Goal: Transaction & Acquisition: Purchase product/service

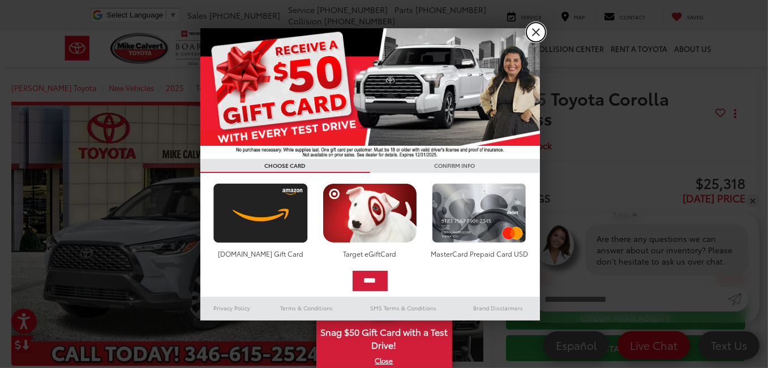
click at [536, 30] on link "X" at bounding box center [535, 32] width 19 height 19
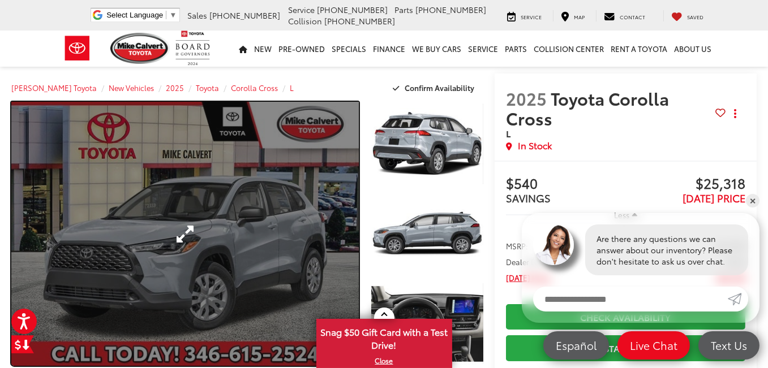
click at [199, 214] on link "Expand Photo 0" at bounding box center [184, 234] width 347 height 264
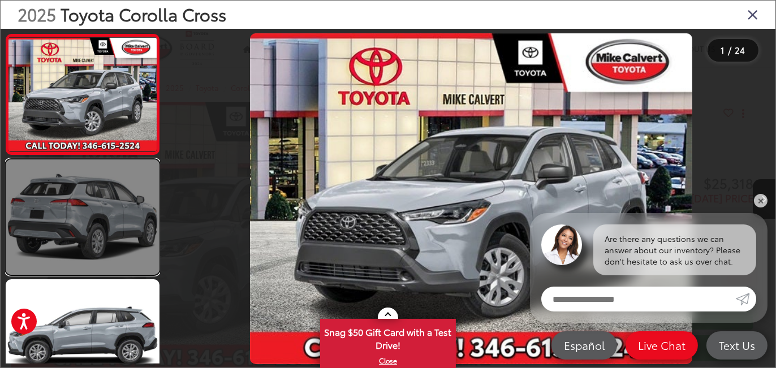
click at [92, 196] on link at bounding box center [83, 217] width 154 height 115
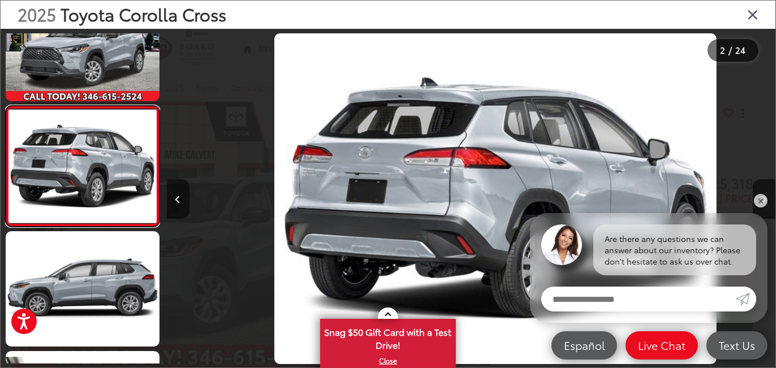
scroll to position [0, 609]
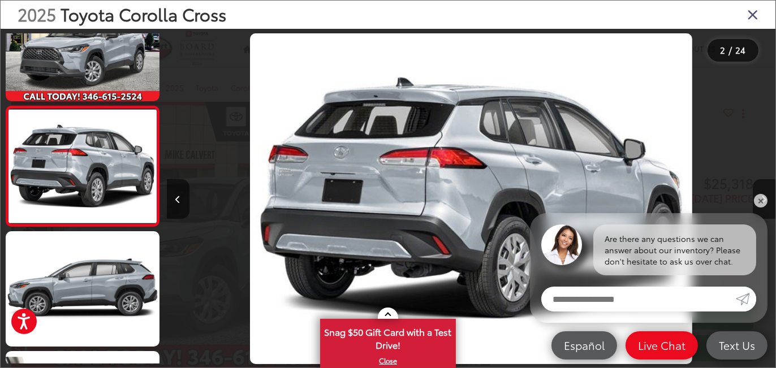
click at [592, 306] on input "Enter your message" at bounding box center [639, 299] width 195 height 25
type input "**********"
click at [750, 299] on link "Submit" at bounding box center [746, 299] width 20 height 25
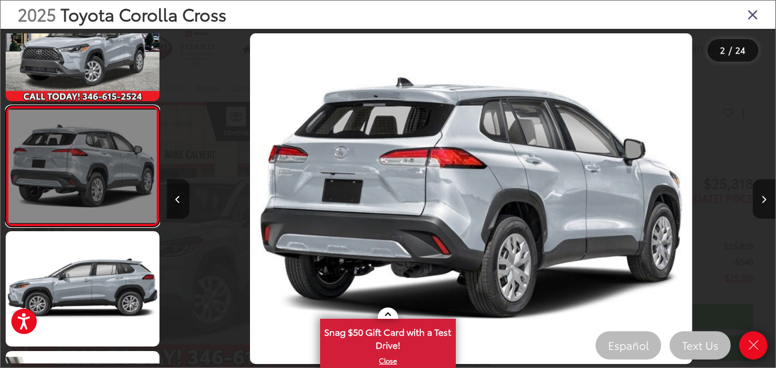
click at [59, 181] on link at bounding box center [83, 166] width 154 height 121
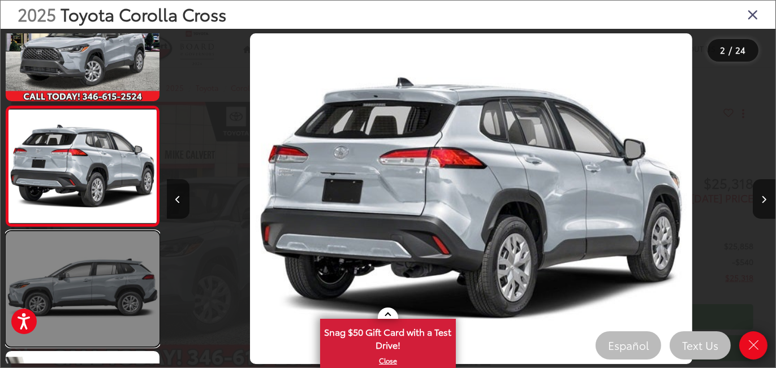
click at [76, 263] on link at bounding box center [83, 288] width 154 height 115
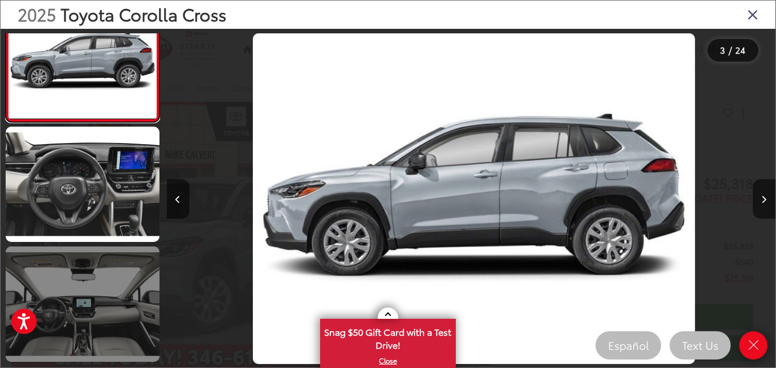
scroll to position [0, 1218]
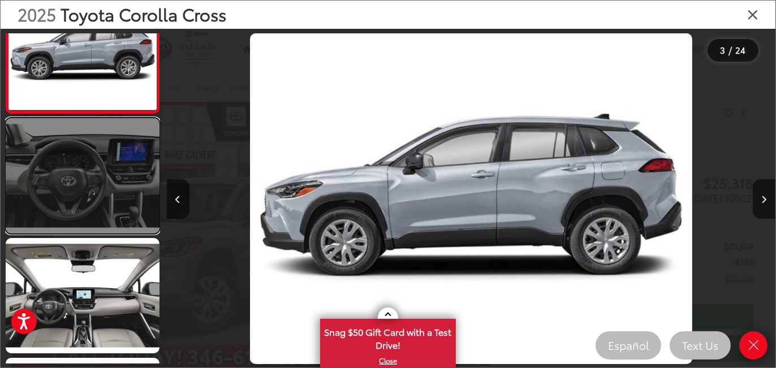
click at [87, 167] on link at bounding box center [83, 175] width 154 height 115
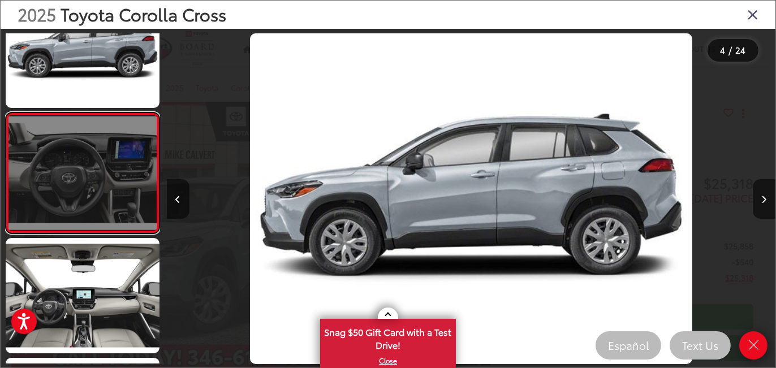
scroll to position [288, 0]
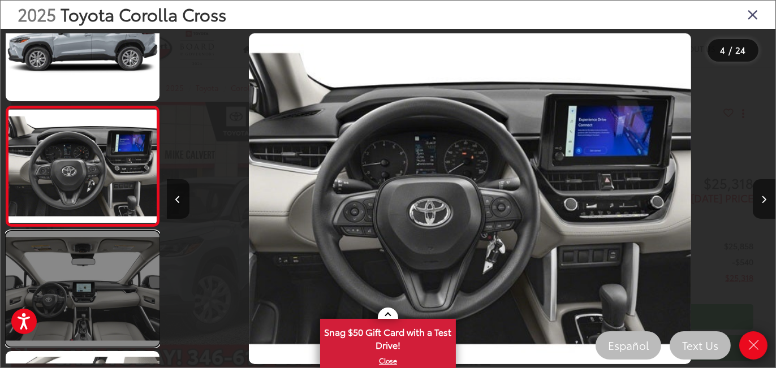
click at [110, 267] on link at bounding box center [83, 288] width 154 height 115
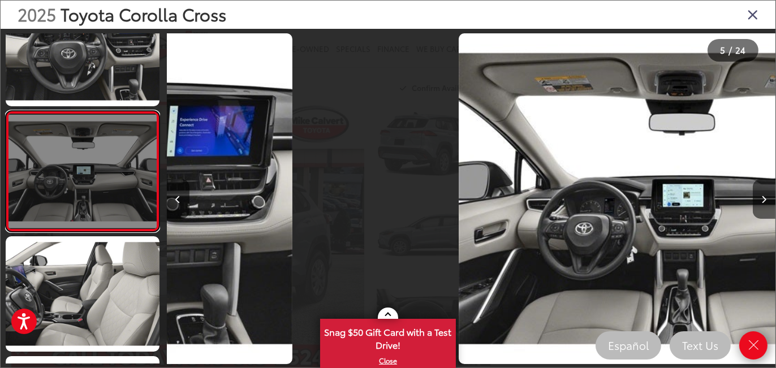
scroll to position [408, 0]
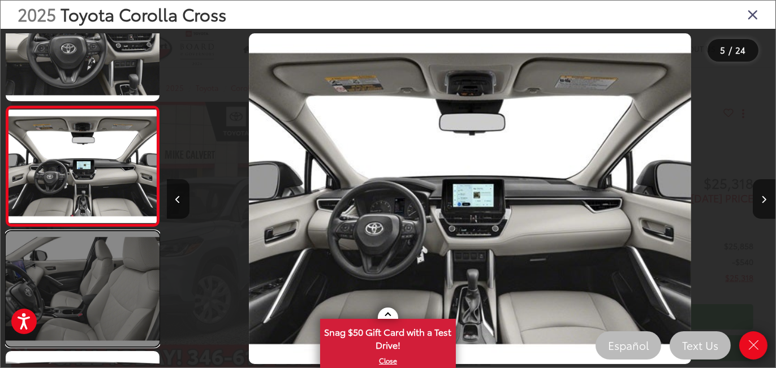
click at [98, 268] on link at bounding box center [83, 288] width 154 height 115
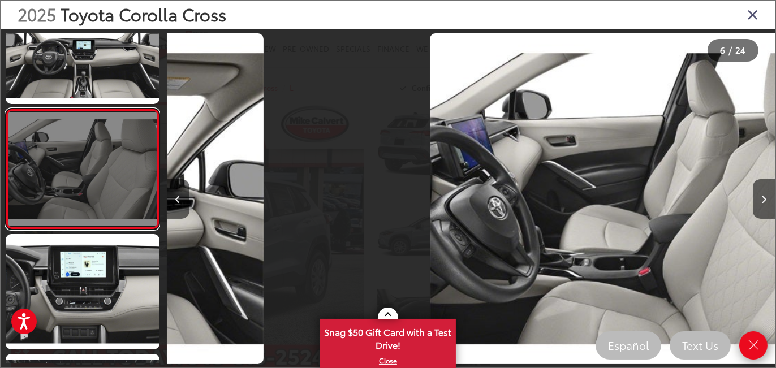
scroll to position [528, 0]
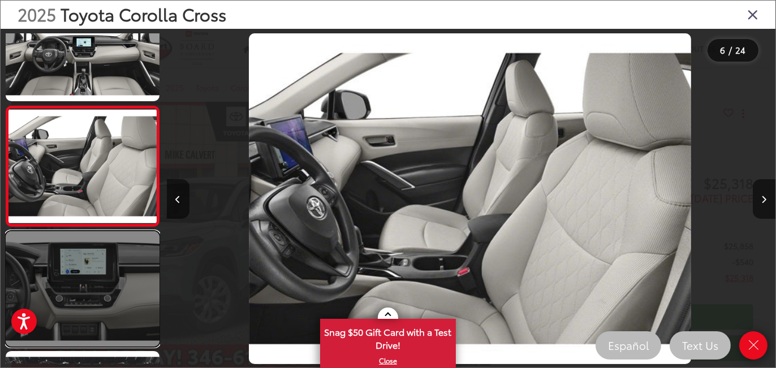
click at [106, 268] on link at bounding box center [83, 288] width 154 height 115
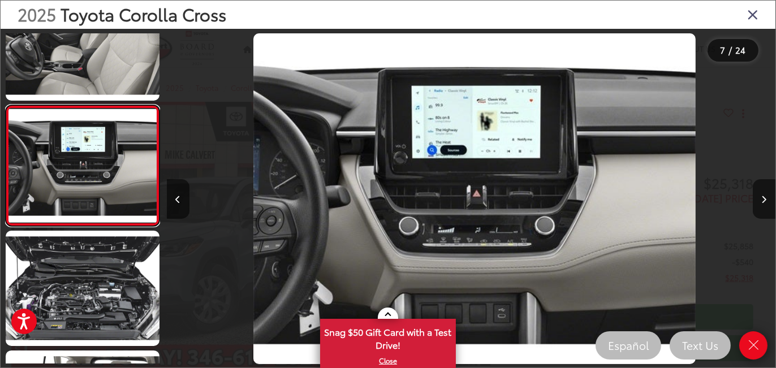
scroll to position [0, 3655]
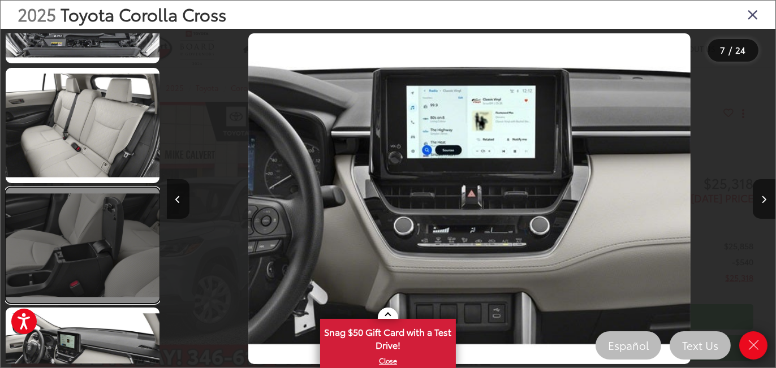
click at [50, 238] on link at bounding box center [83, 245] width 154 height 115
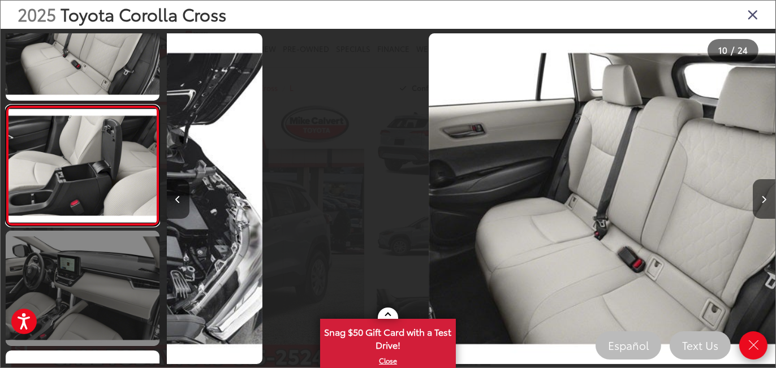
scroll to position [0, 0]
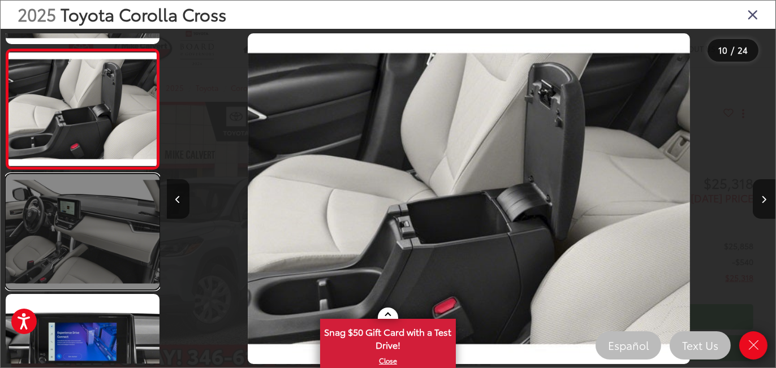
click at [65, 232] on link at bounding box center [83, 231] width 154 height 115
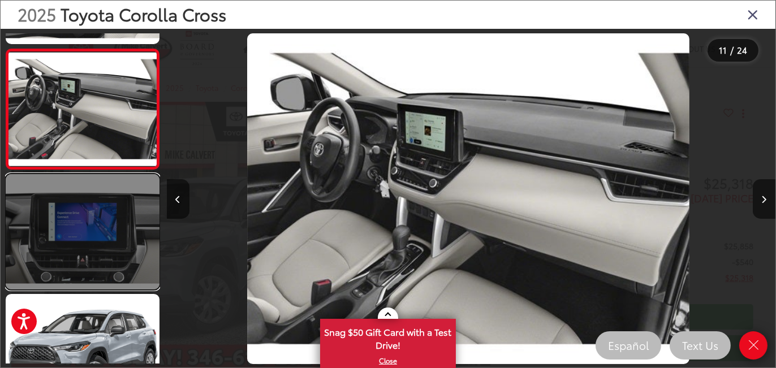
click at [83, 251] on link at bounding box center [83, 231] width 154 height 115
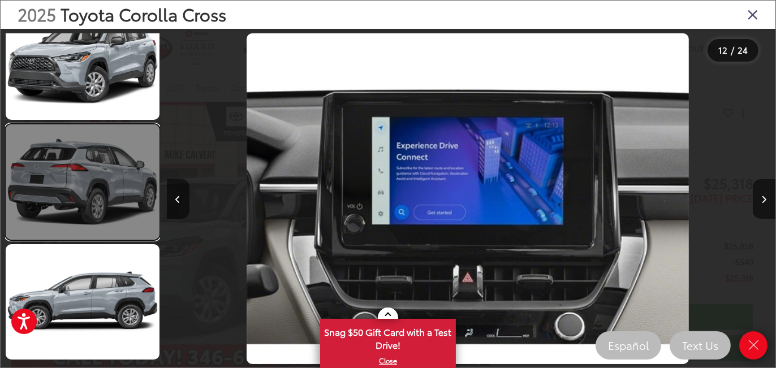
click at [106, 166] on link at bounding box center [83, 182] width 154 height 115
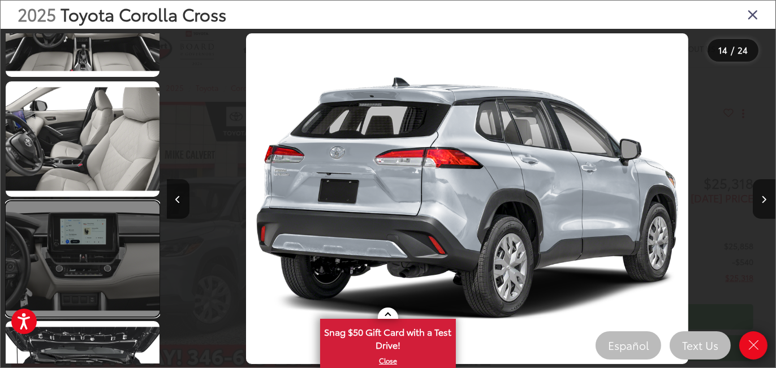
click at [73, 251] on link at bounding box center [83, 258] width 154 height 115
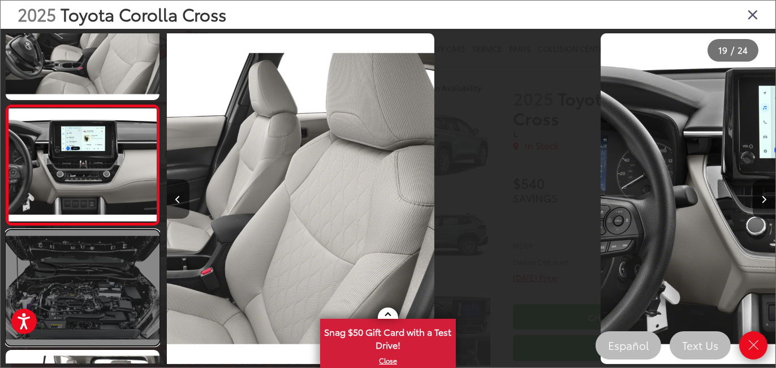
click at [71, 265] on link at bounding box center [83, 287] width 154 height 115
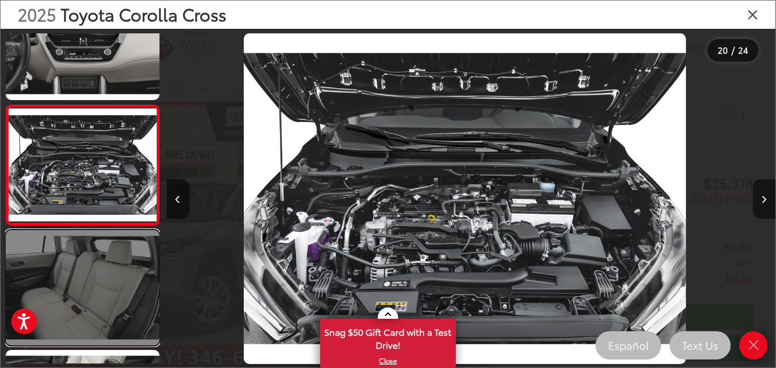
click at [80, 261] on link at bounding box center [83, 287] width 154 height 115
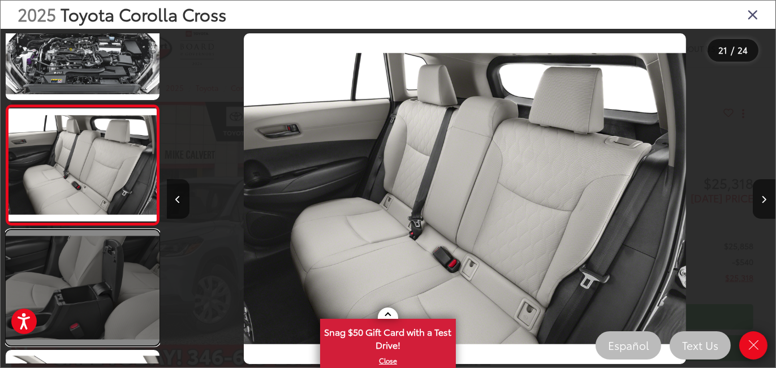
click at [97, 254] on link at bounding box center [83, 287] width 154 height 115
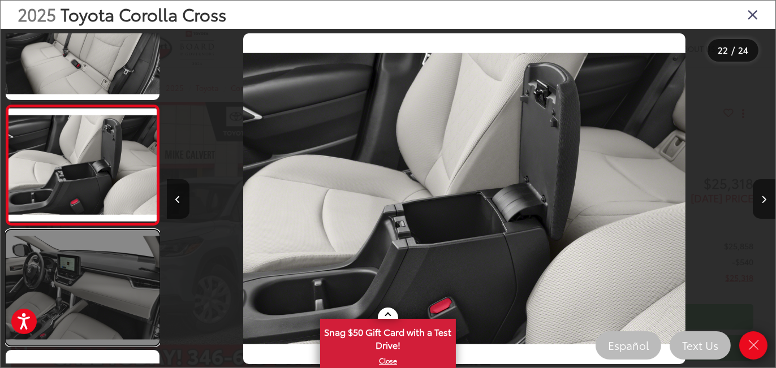
click at [87, 296] on link at bounding box center [83, 287] width 154 height 115
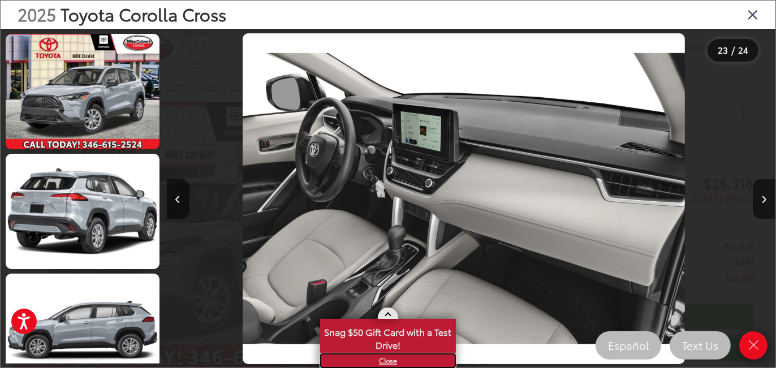
click at [390, 363] on link "X" at bounding box center [388, 361] width 134 height 12
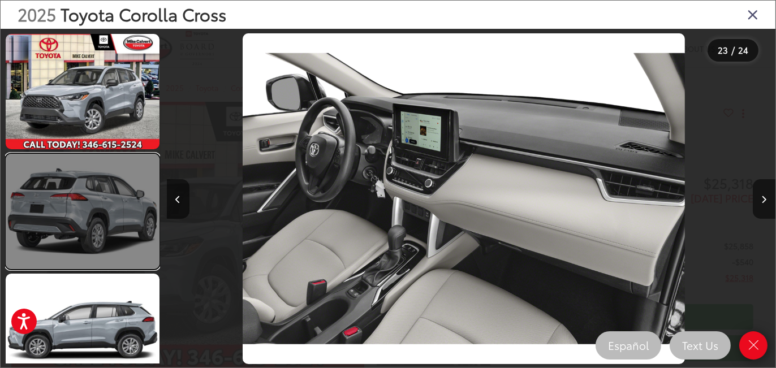
click at [109, 191] on link at bounding box center [83, 211] width 154 height 115
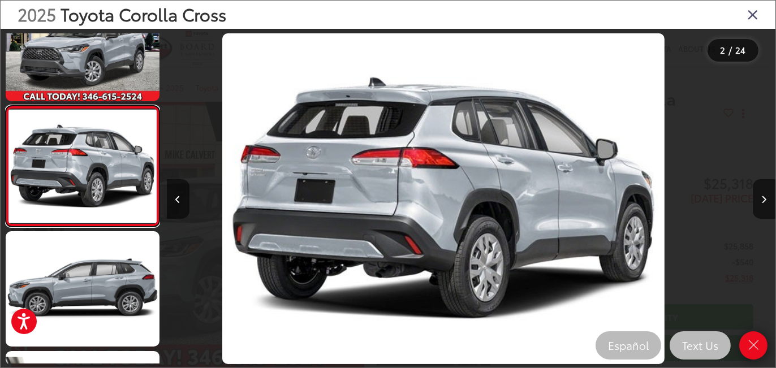
scroll to position [0, 609]
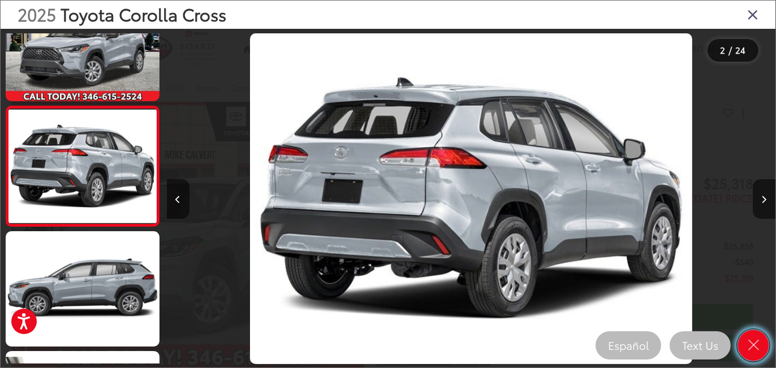
click at [752, 340] on icon "Close" at bounding box center [754, 346] width 16 height 16
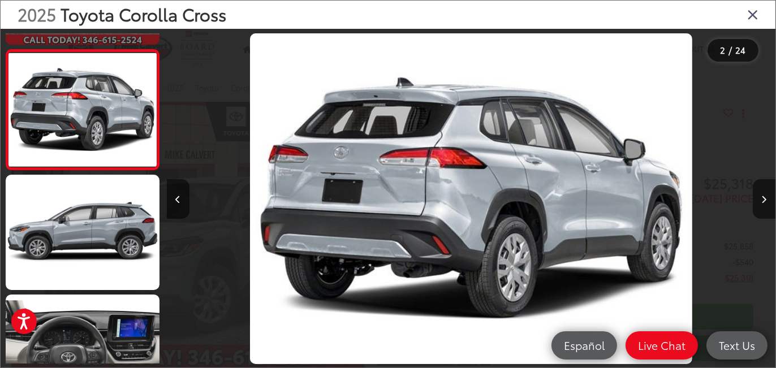
scroll to position [0, 0]
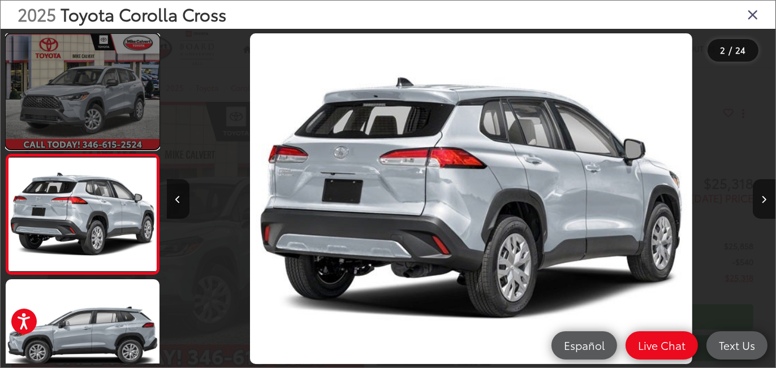
click at [61, 76] on link at bounding box center [83, 91] width 154 height 115
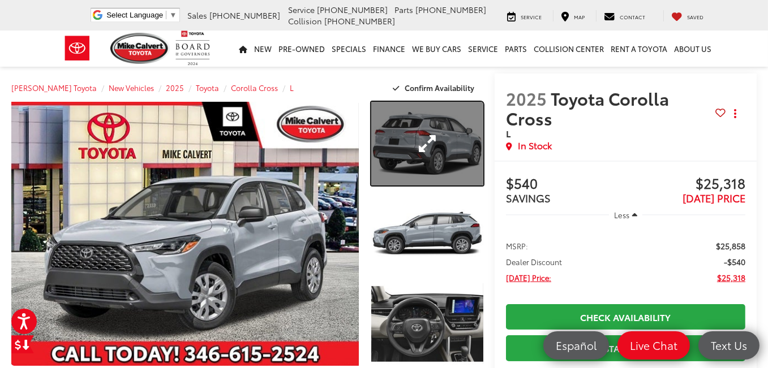
click at [413, 125] on link "Expand Photo 1" at bounding box center [427, 144] width 112 height 84
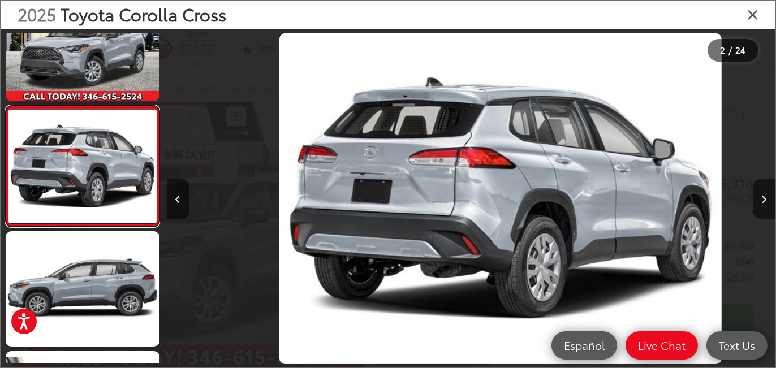
scroll to position [0, 609]
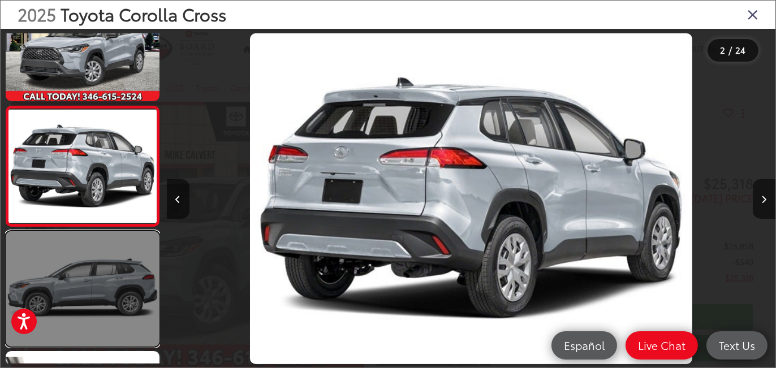
click at [110, 285] on link at bounding box center [83, 288] width 154 height 115
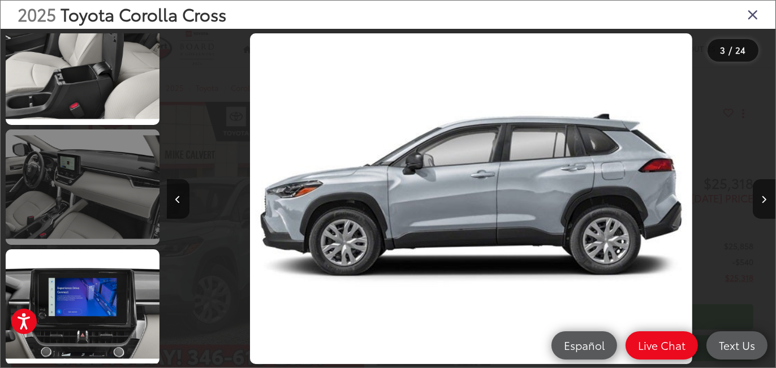
scroll to position [2551, 0]
